Goal: Information Seeking & Learning: Learn about a topic

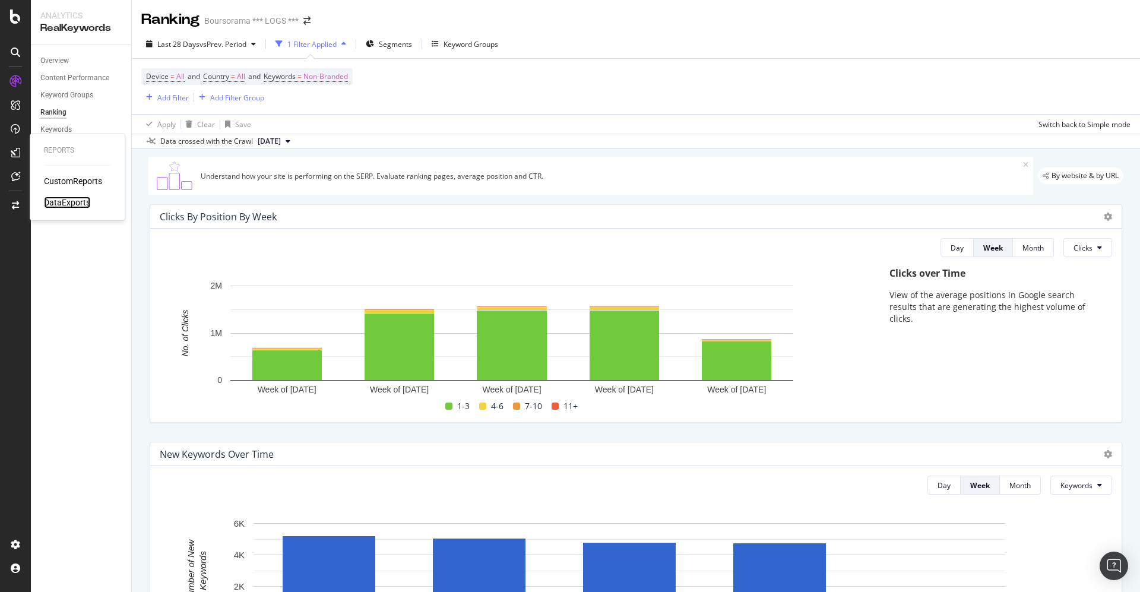
click at [56, 205] on div "DataExports" at bounding box center [67, 203] width 46 height 12
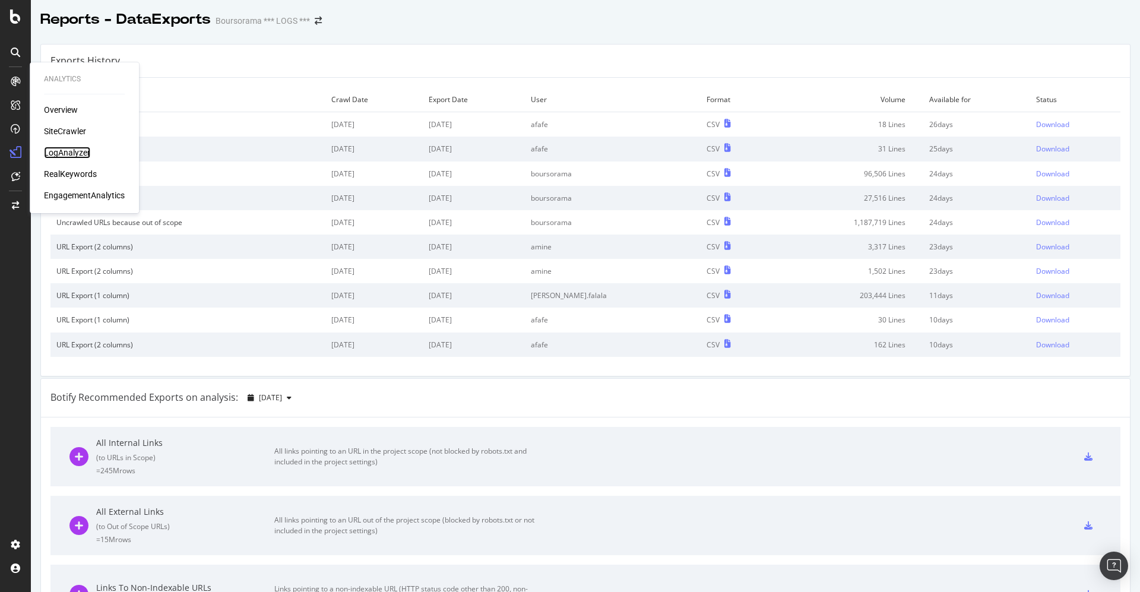
click at [58, 154] on div "LogAnalyzer" at bounding box center [67, 153] width 46 height 12
